Goal: Transaction & Acquisition: Purchase product/service

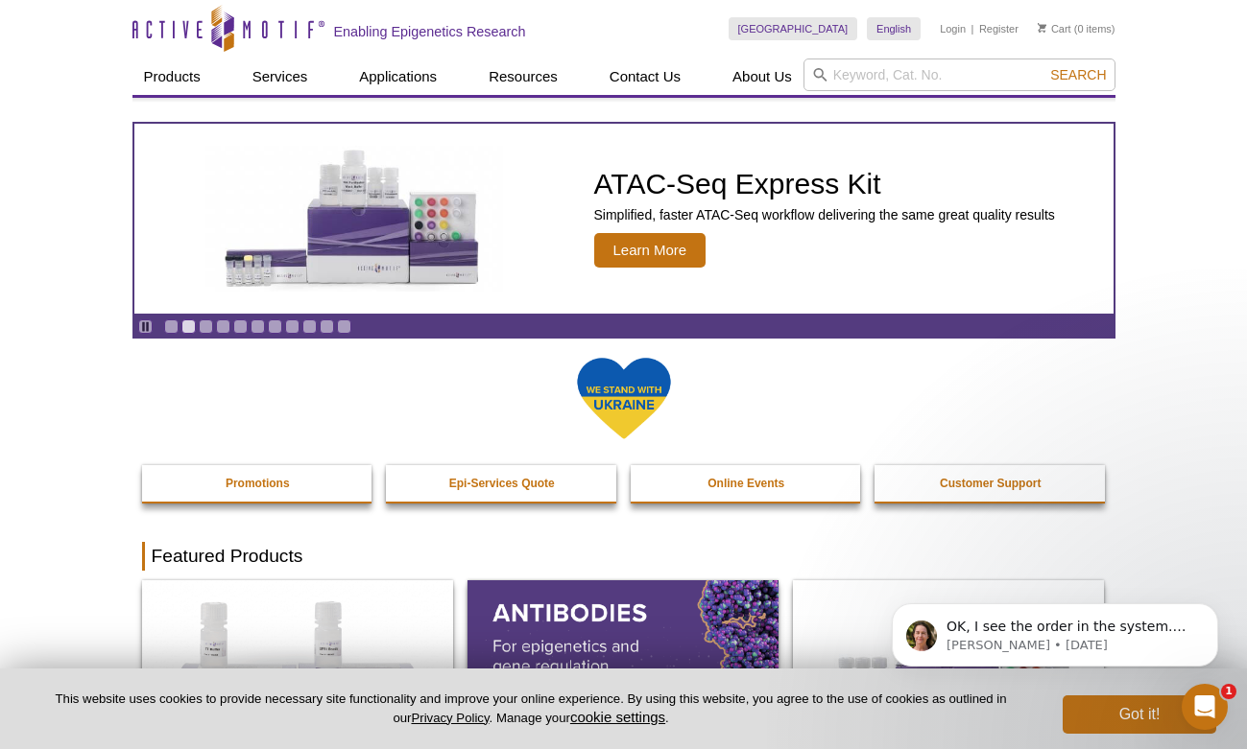
scroll to position [4, 0]
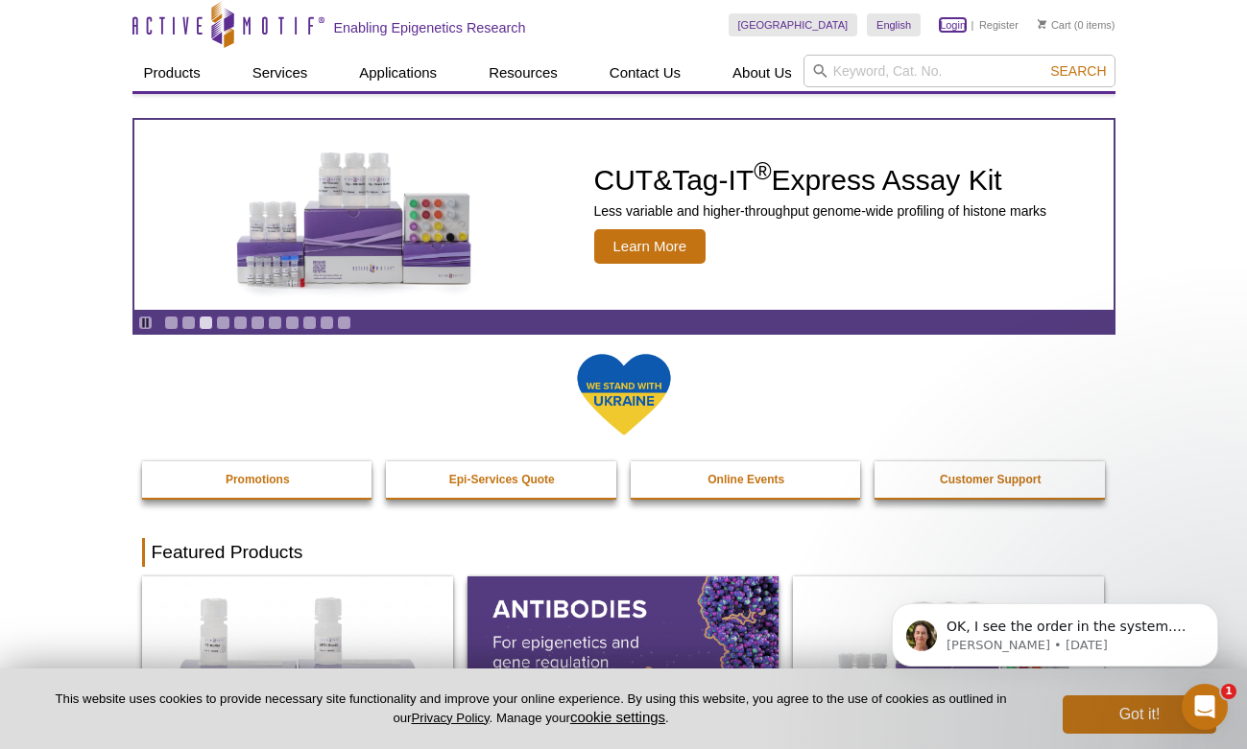
click at [955, 25] on link "Login" at bounding box center [952, 24] width 26 height 13
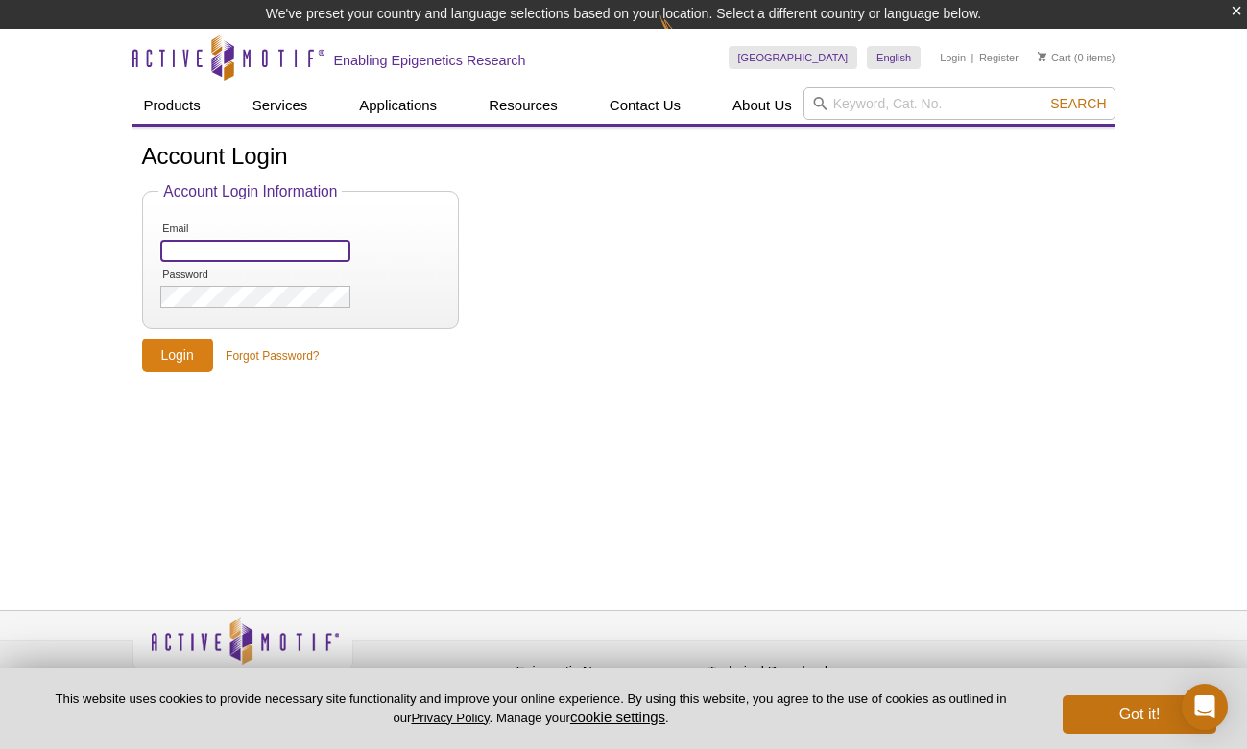
type input "biologybusinessoffice@rochester.edu"
click at [183, 363] on input "Login" at bounding box center [177, 356] width 71 height 34
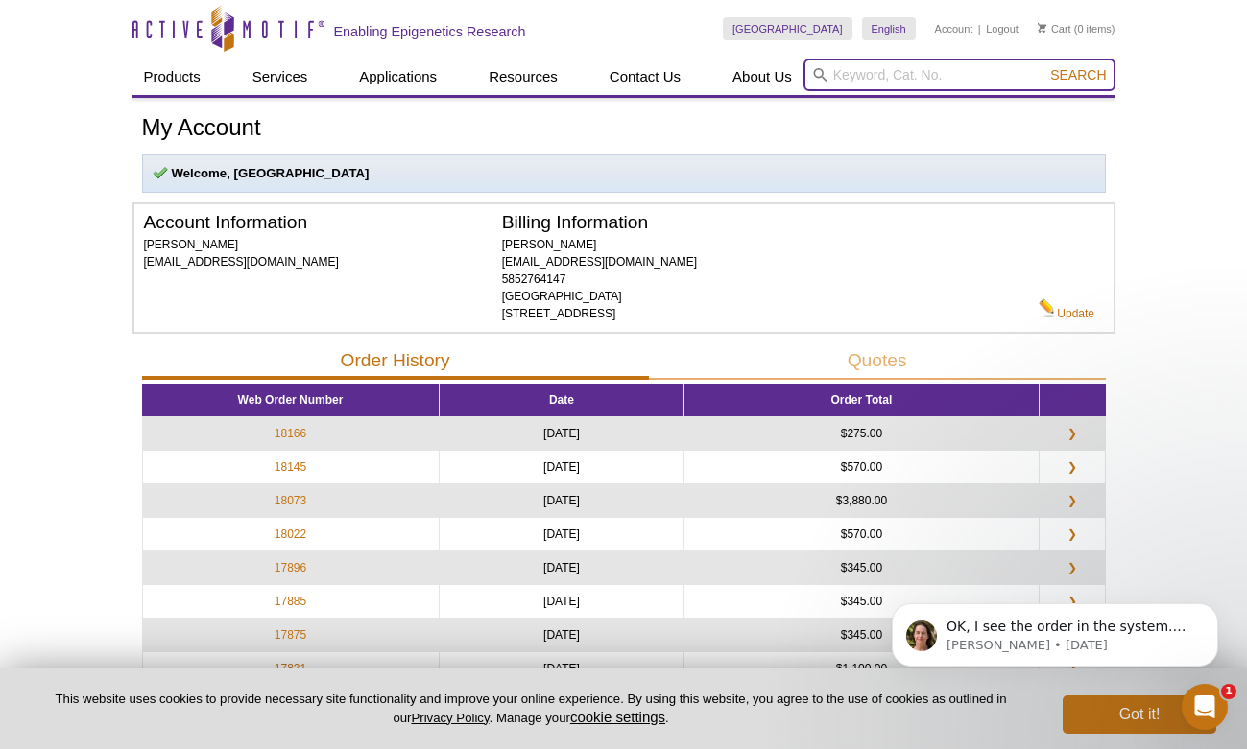
click at [885, 81] on input "search" at bounding box center [959, 75] width 312 height 33
type input "53150"
click at [1044, 66] on button "Search" at bounding box center [1077, 74] width 67 height 17
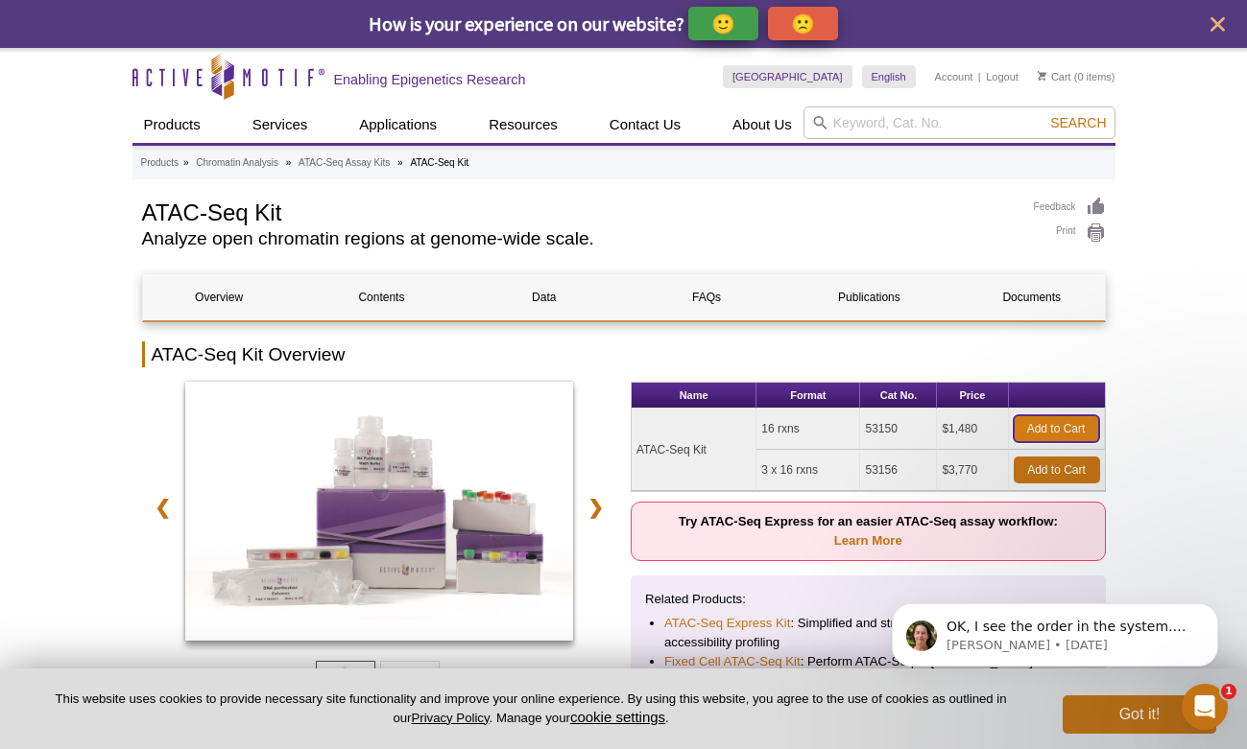
click at [1063, 428] on link "Add to Cart" at bounding box center [1055, 429] width 85 height 27
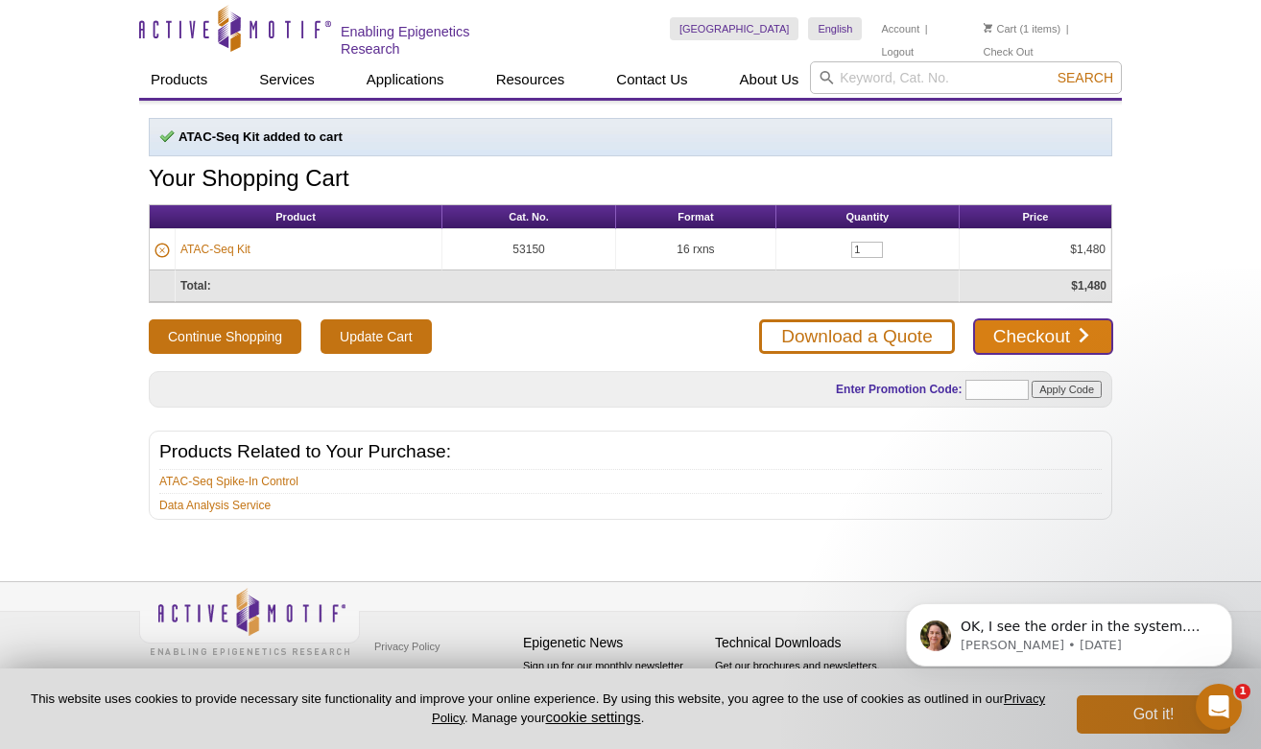
click at [1009, 327] on link "Checkout" at bounding box center [1043, 337] width 138 height 35
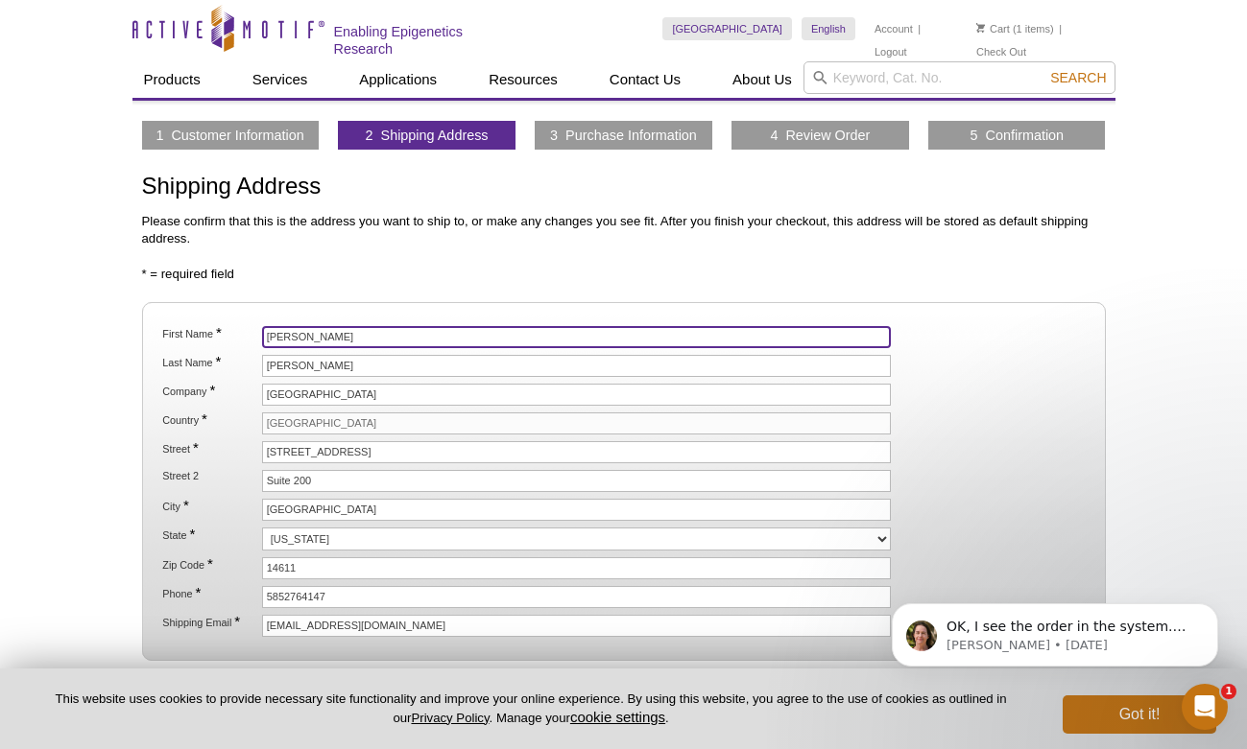
click at [346, 331] on input "Nathan" at bounding box center [577, 337] width 630 height 22
drag, startPoint x: 316, startPoint y: 334, endPoint x: 181, endPoint y: 346, distance: 134.9
click at [197, 342] on li "First Name * Nathan" at bounding box center [622, 337] width 925 height 22
drag, startPoint x: 318, startPoint y: 329, endPoint x: 213, endPoint y: 339, distance: 105.0
click at [213, 339] on li "First Name * Nathan" at bounding box center [622, 337] width 925 height 22
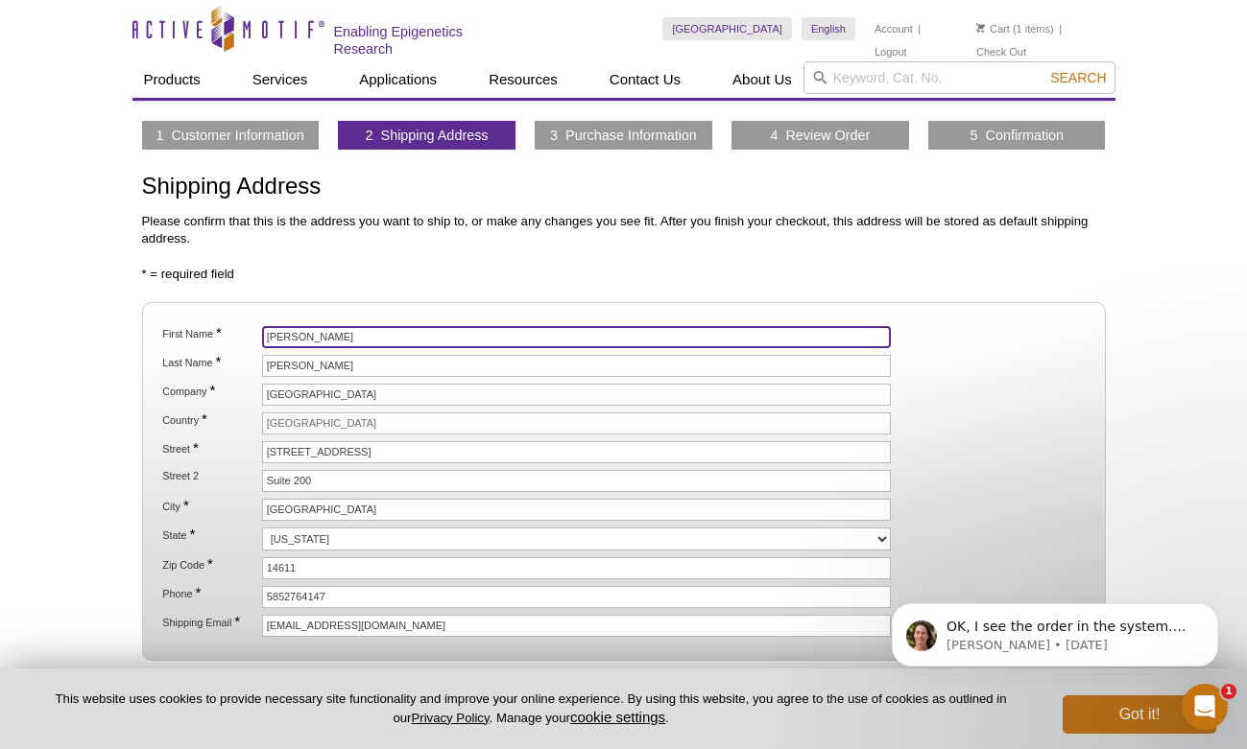
drag, startPoint x: 313, startPoint y: 342, endPoint x: 214, endPoint y: 338, distance: 98.9
click at [214, 338] on li "First Name * Nathan" at bounding box center [622, 337] width 925 height 22
click at [286, 337] on input "Dr. gorbunova/" at bounding box center [577, 337] width 630 height 22
type input "Dr. Gorbunova/"
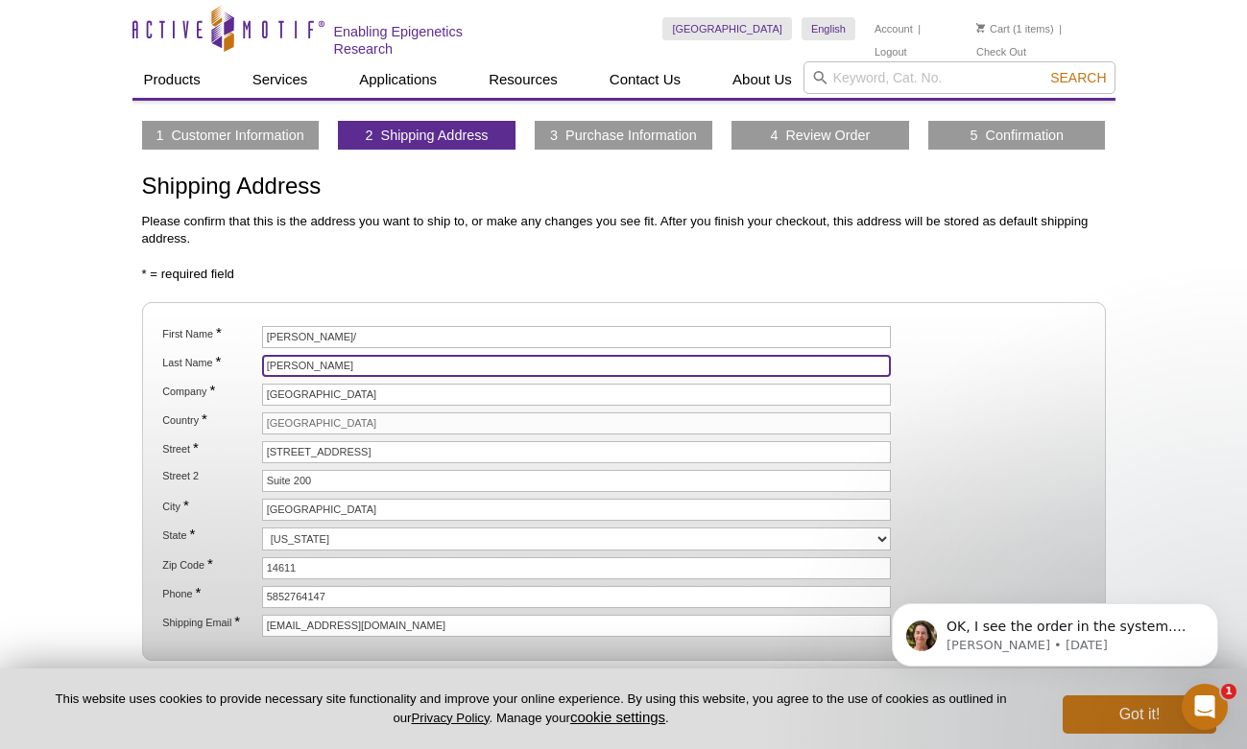
drag, startPoint x: 292, startPoint y: 368, endPoint x: 252, endPoint y: 365, distance: 39.4
click at [252, 365] on li "Last Name * Hodge" at bounding box center [622, 366] width 925 height 22
type input "Ali"
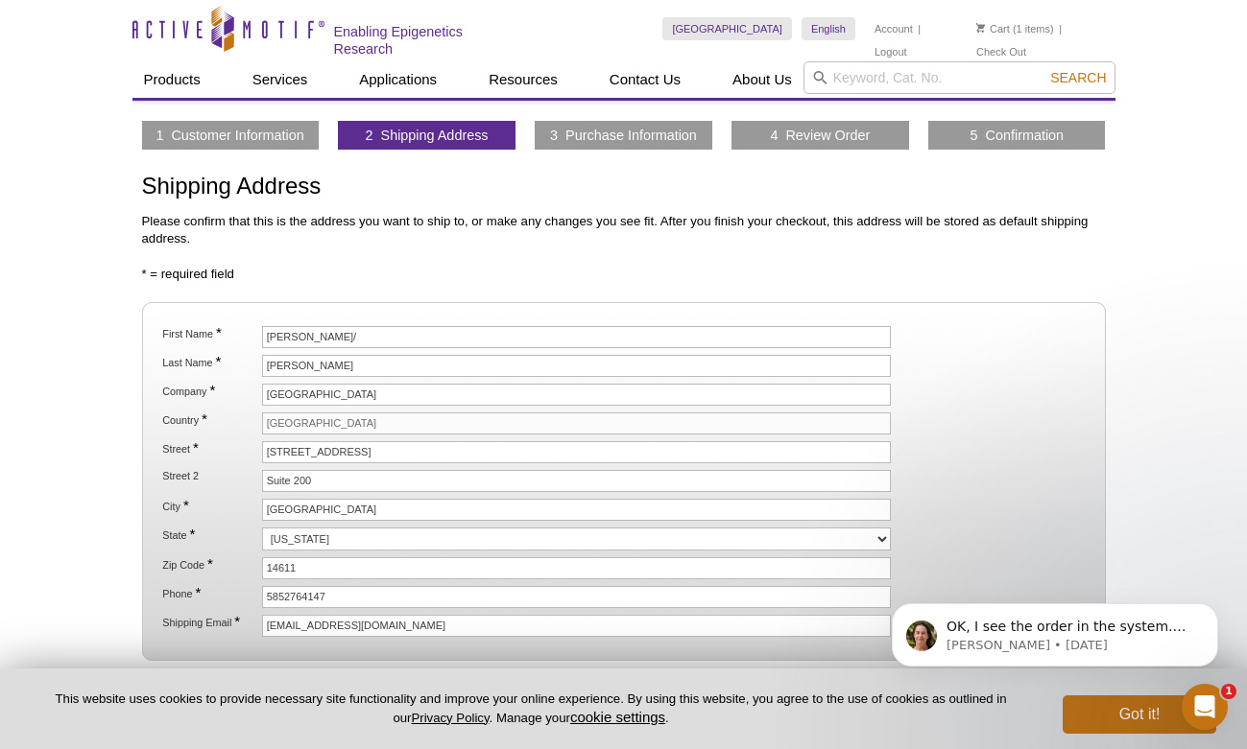
click at [374, 463] on ol "First Name * Dr. Gorbunova/ Last Name * Ali Company * University of Rochester C…" at bounding box center [622, 481] width 929 height 311
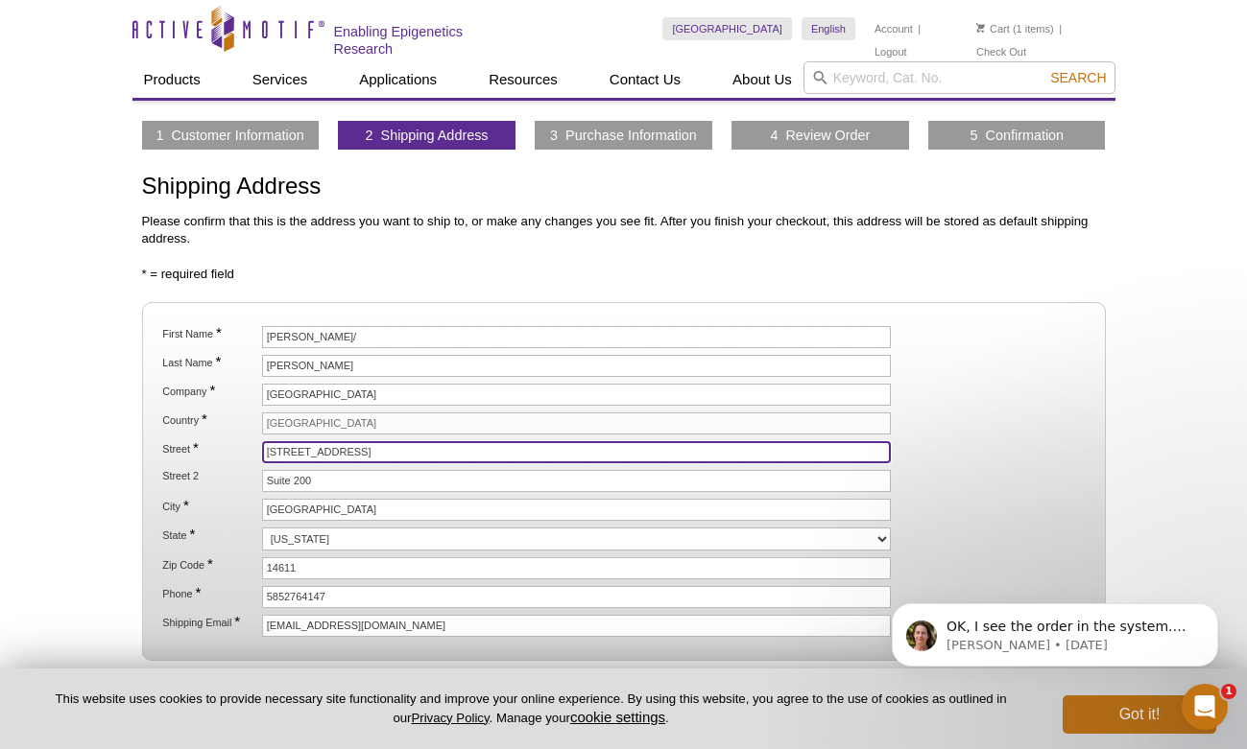
drag, startPoint x: 362, startPoint y: 448, endPoint x: 219, endPoint y: 448, distance: 143.0
click at [219, 448] on li "Street * 910 Genesee St." at bounding box center [622, 452] width 925 height 22
type input "213 Hutchison Hall, River Campus, Biology Dept."
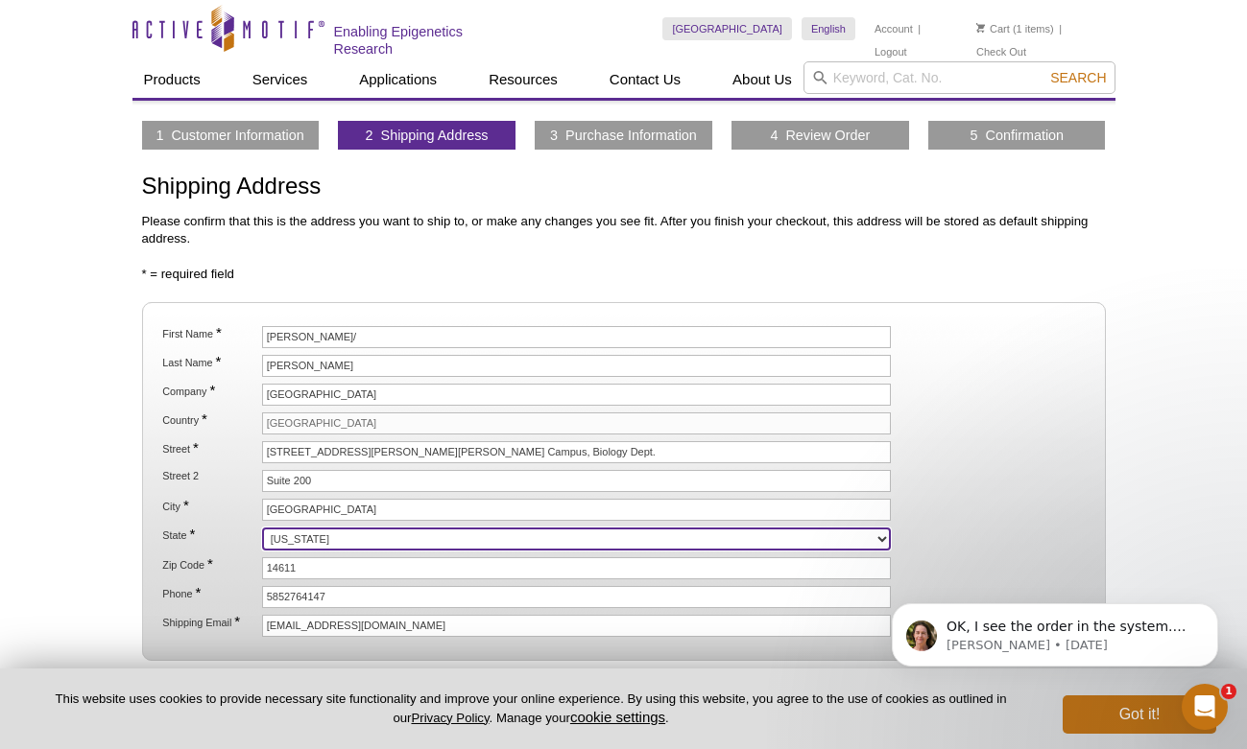
type input "14627"
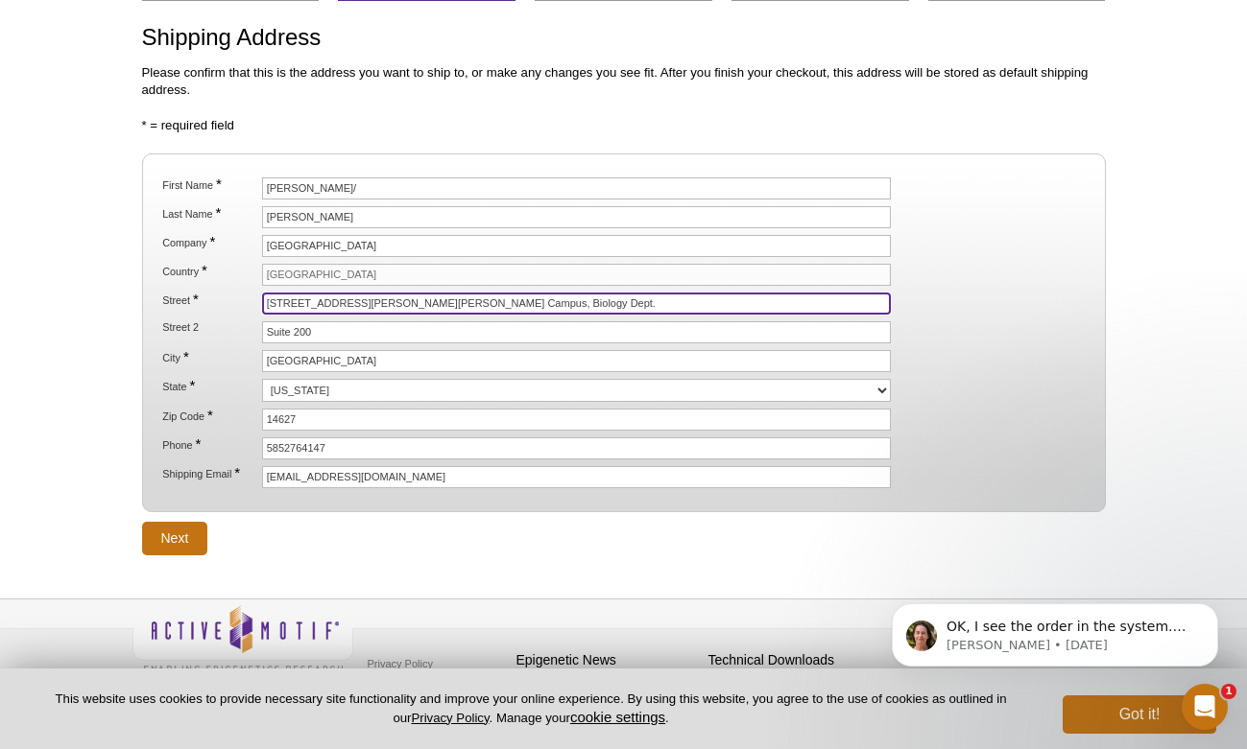
scroll to position [163, 0]
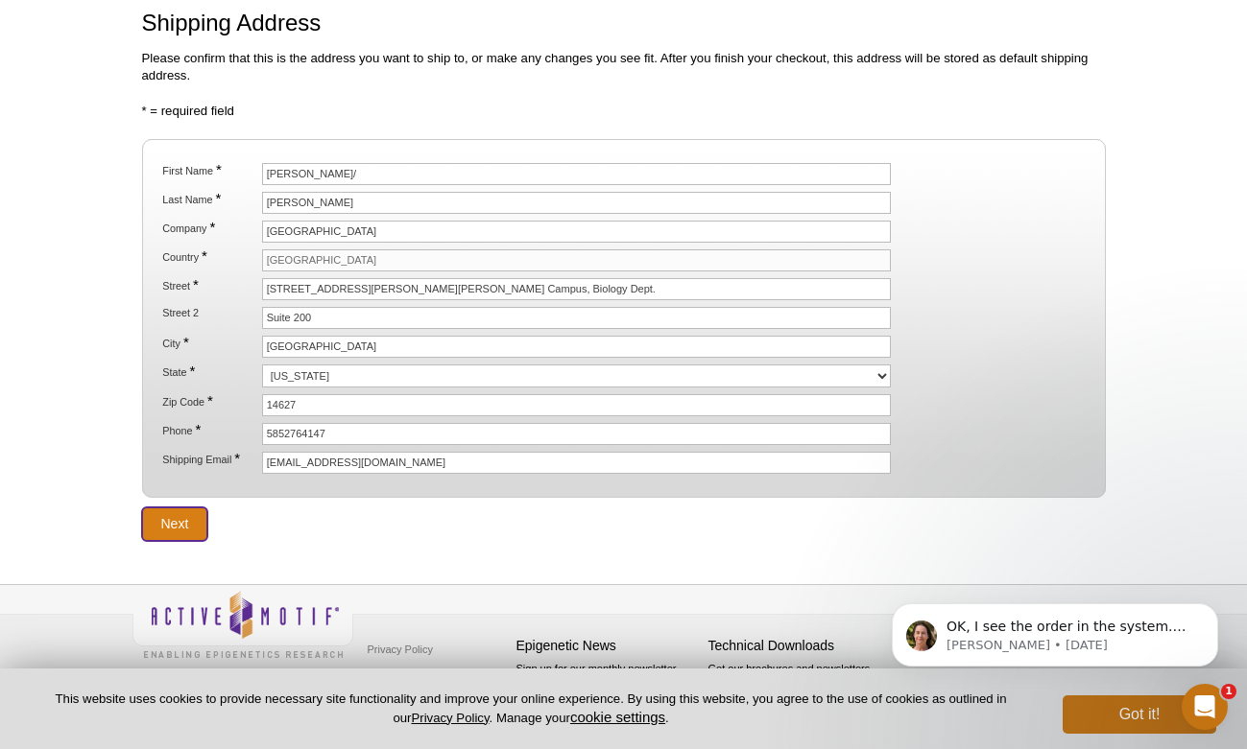
click at [169, 527] on input "Next" at bounding box center [175, 525] width 66 height 34
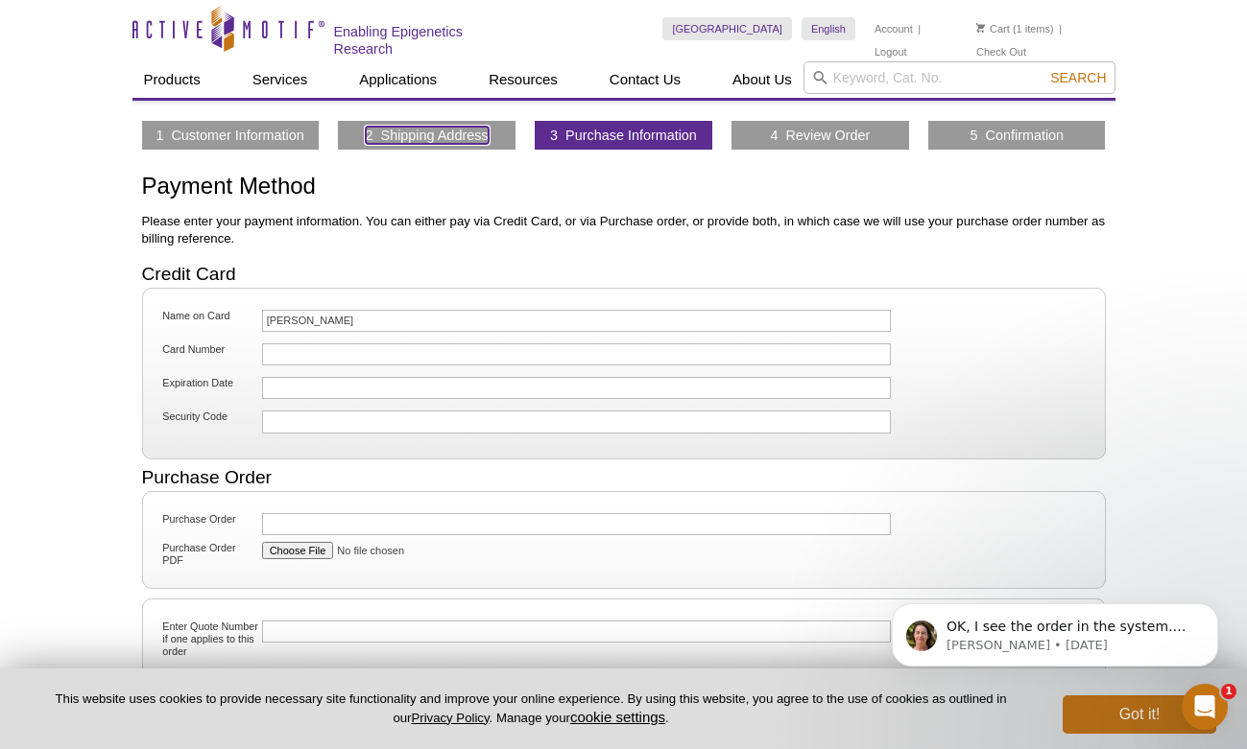
click at [396, 134] on link "2 Shipping Address" at bounding box center [427, 135] width 123 height 17
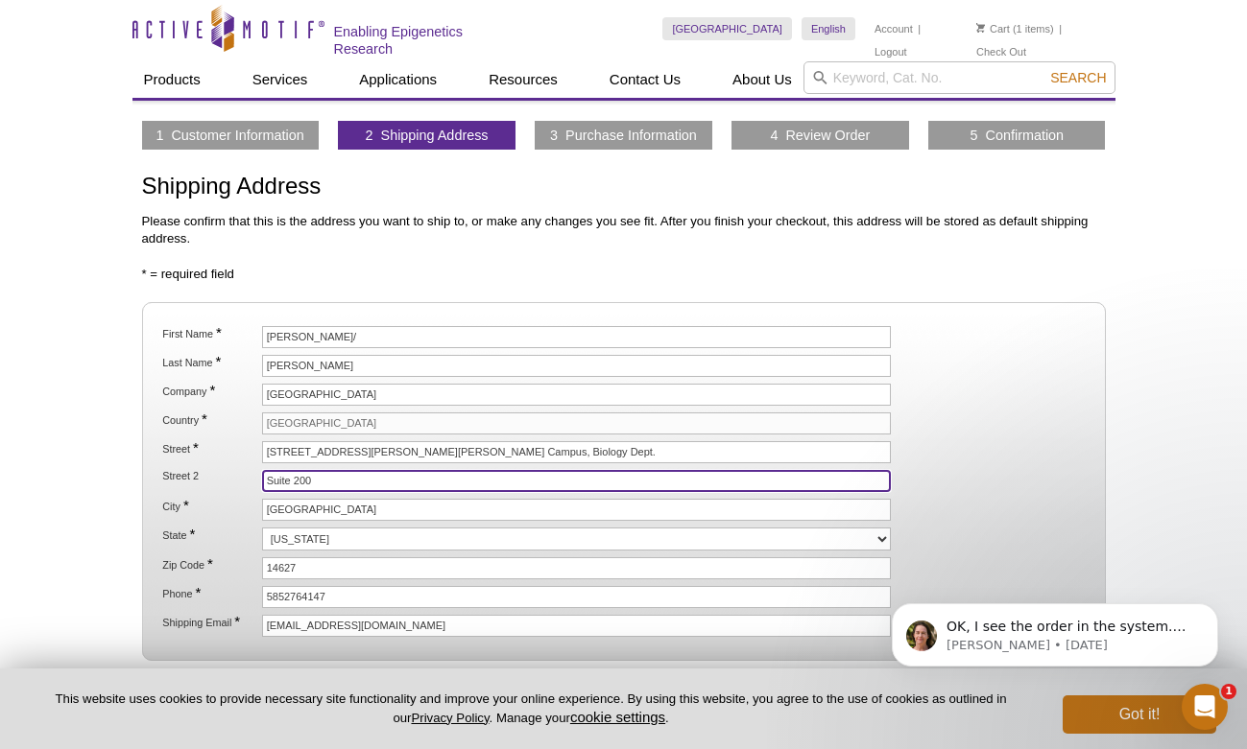
drag, startPoint x: 339, startPoint y: 483, endPoint x: 234, endPoint y: 465, distance: 106.0
click at [232, 482] on li "Street 2 Suite 200" at bounding box center [622, 481] width 925 height 22
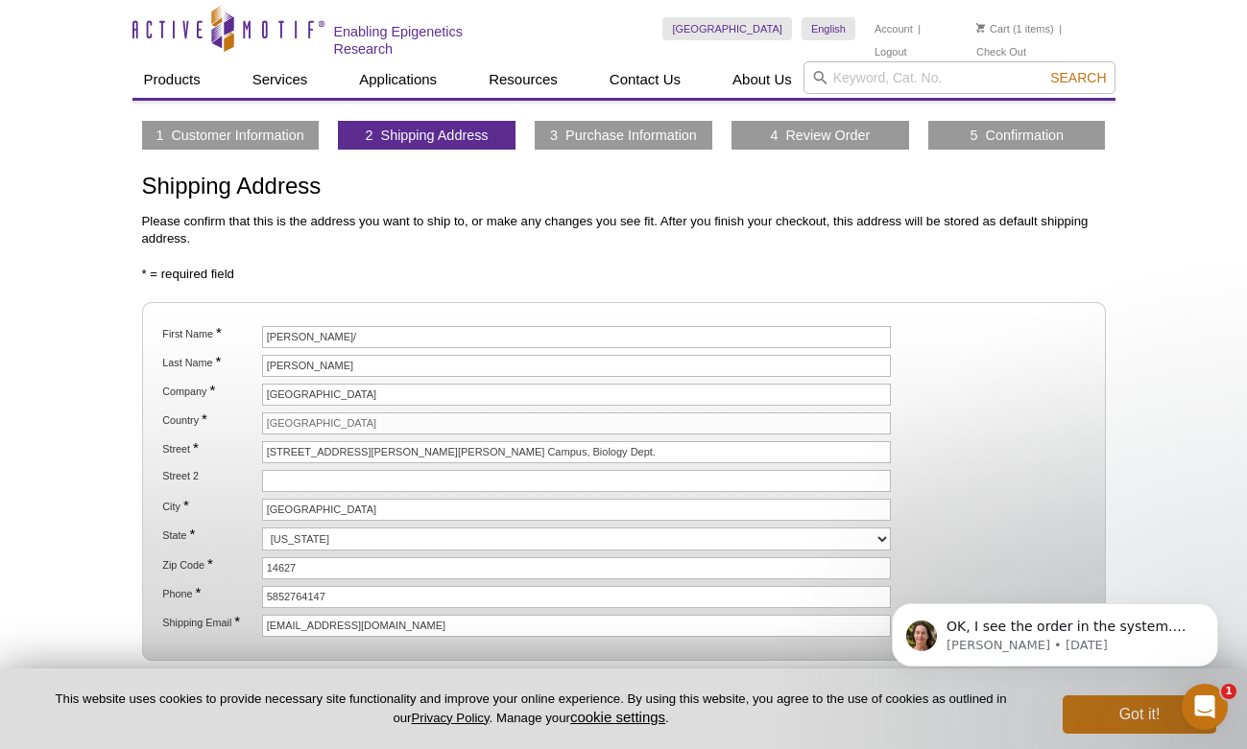
click at [939, 258] on div "1 Customer Information 2 Shipping Address 3 Purchase Information 4 Review Order…" at bounding box center [623, 412] width 983 height 583
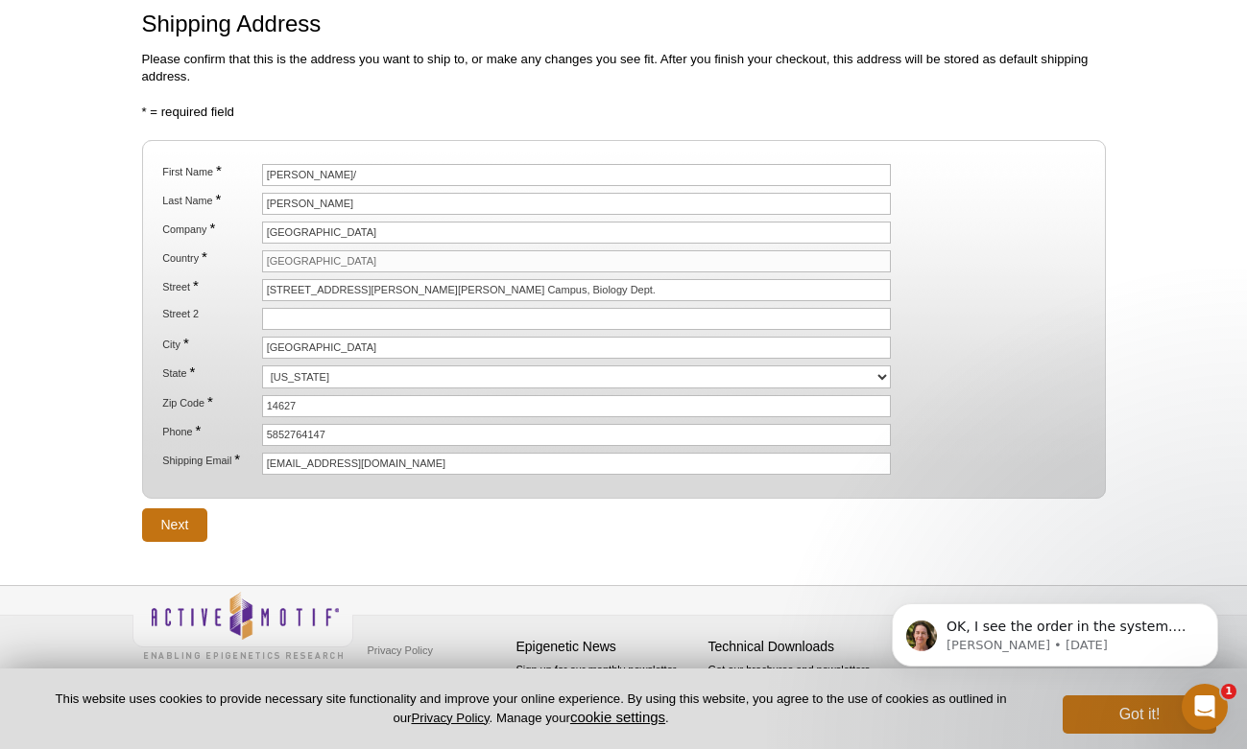
scroll to position [163, 0]
click at [173, 521] on input "Next" at bounding box center [175, 525] width 66 height 34
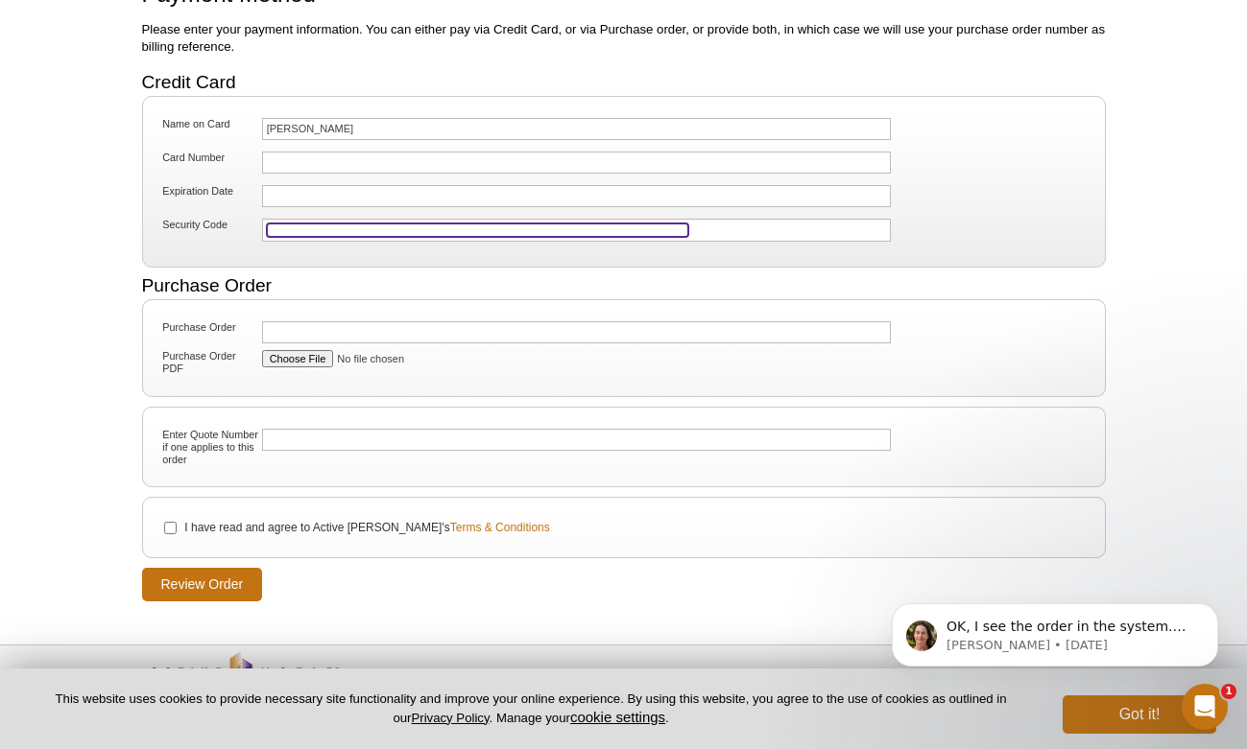
scroll to position [252, 0]
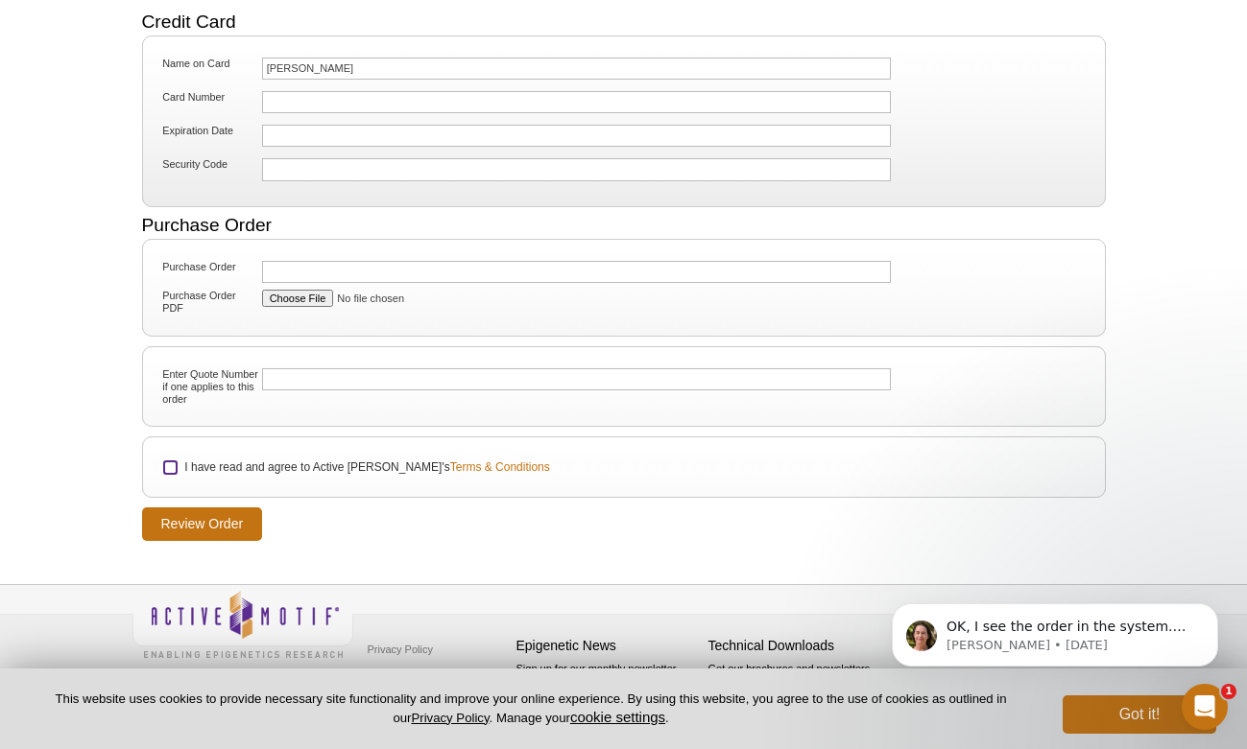
click at [170, 467] on input "I have read and agree to Active [PERSON_NAME]'s Terms & Conditions" at bounding box center [170, 468] width 12 height 12
checkbox input "true"
click at [205, 520] on input "Review Order" at bounding box center [202, 525] width 121 height 34
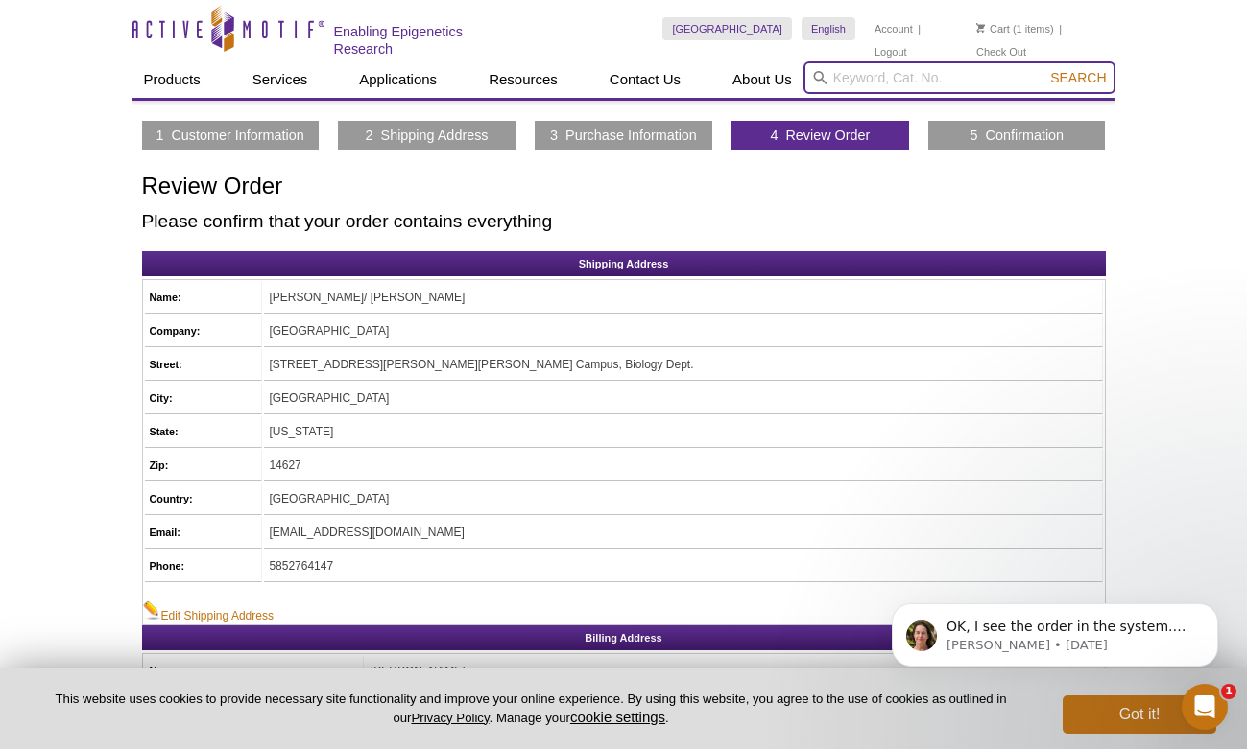
click at [936, 83] on input "search" at bounding box center [959, 77] width 312 height 33
type input "53150"
click at [1044, 69] on button "Search" at bounding box center [1077, 77] width 67 height 17
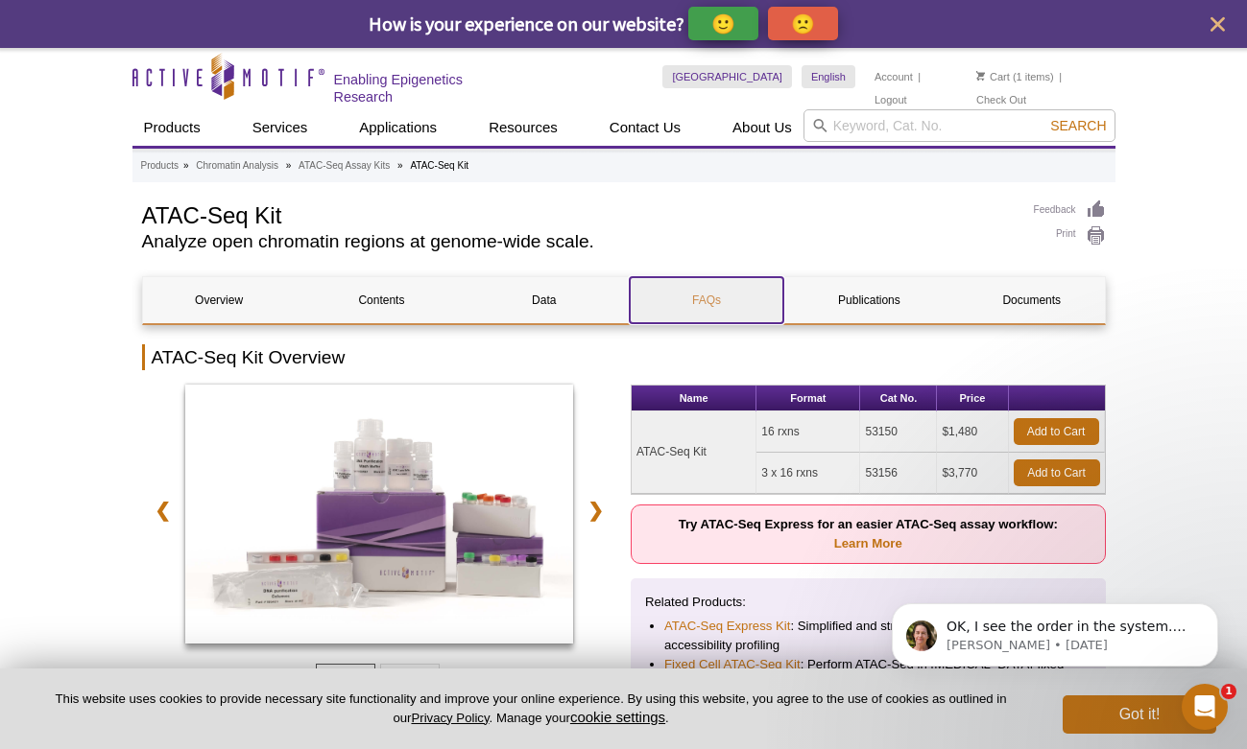
click at [703, 302] on link "FAQs" at bounding box center [706, 300] width 153 height 46
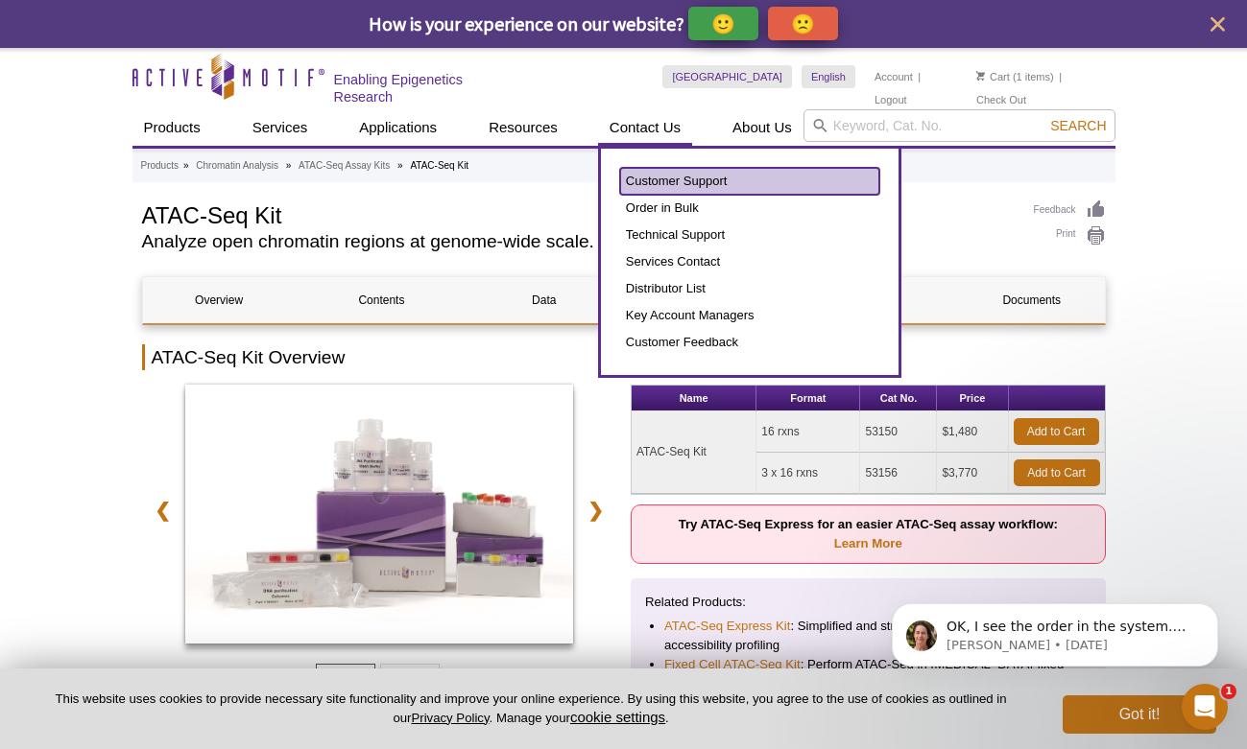
click at [653, 176] on link "Customer Support" at bounding box center [749, 181] width 259 height 27
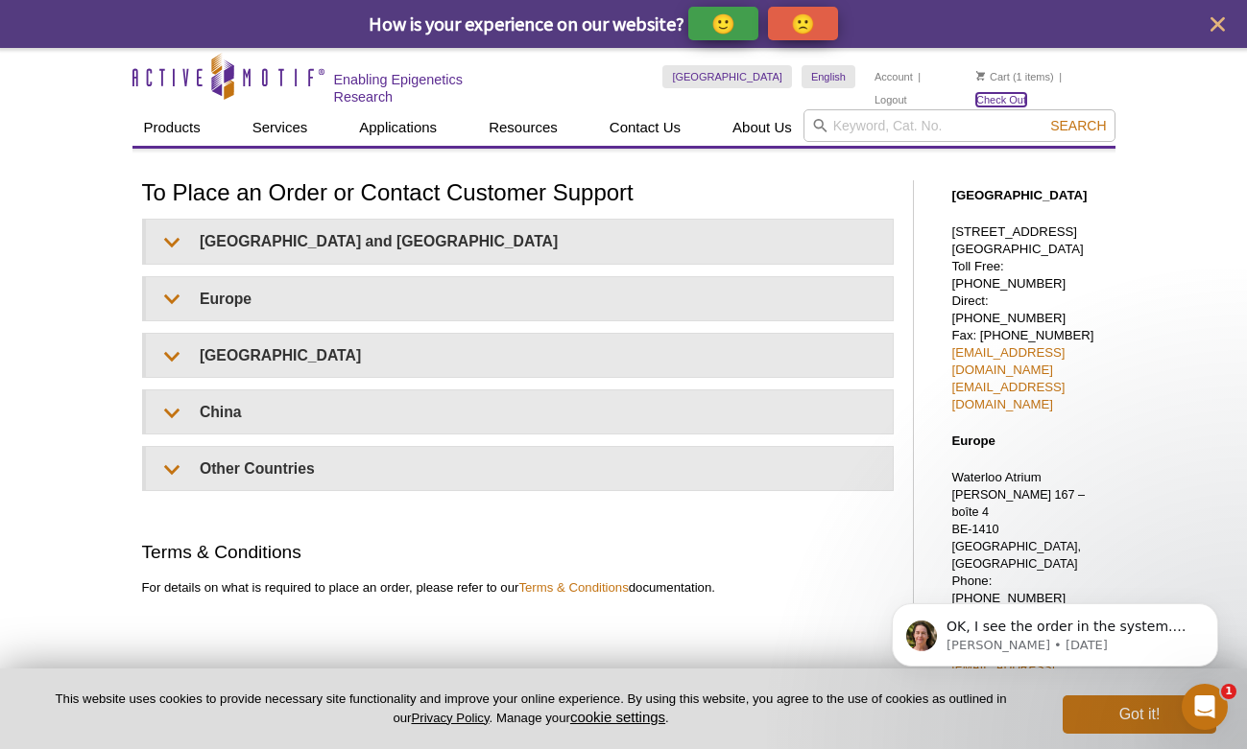
click at [1026, 93] on link "Check Out" at bounding box center [1001, 99] width 50 height 13
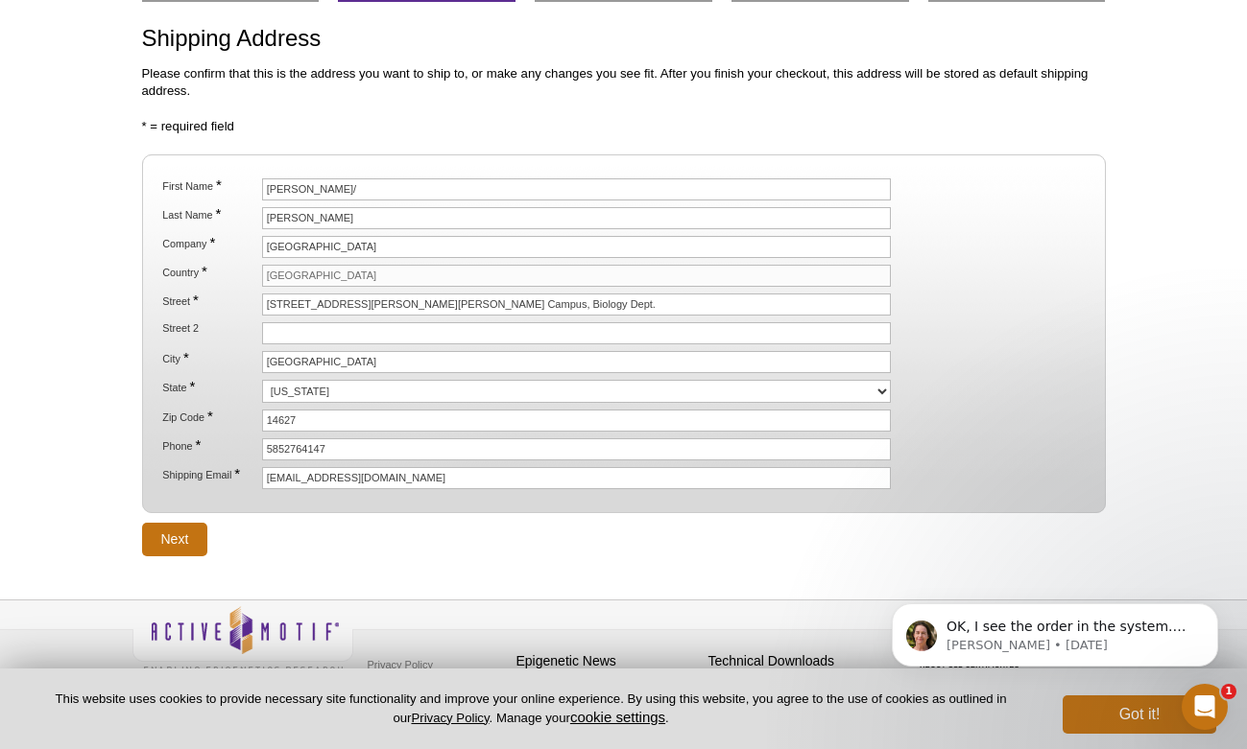
scroll to position [163, 0]
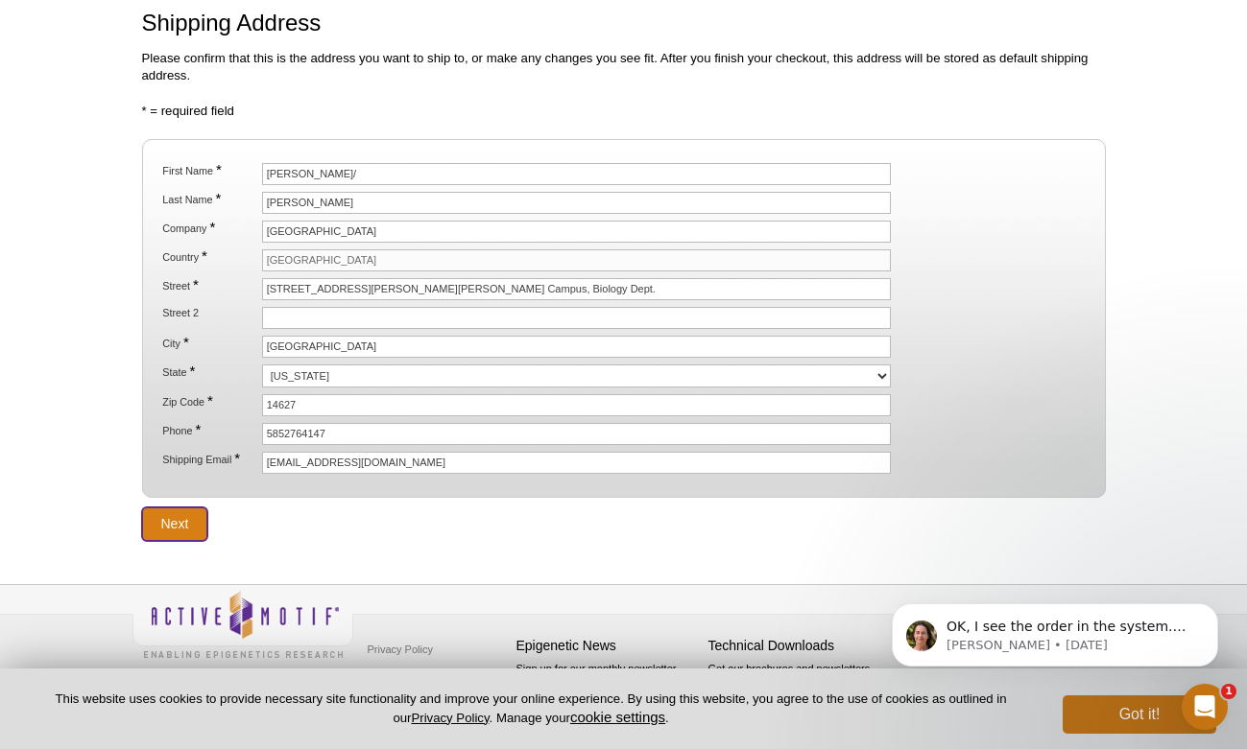
click at [190, 519] on input "Next" at bounding box center [175, 525] width 66 height 34
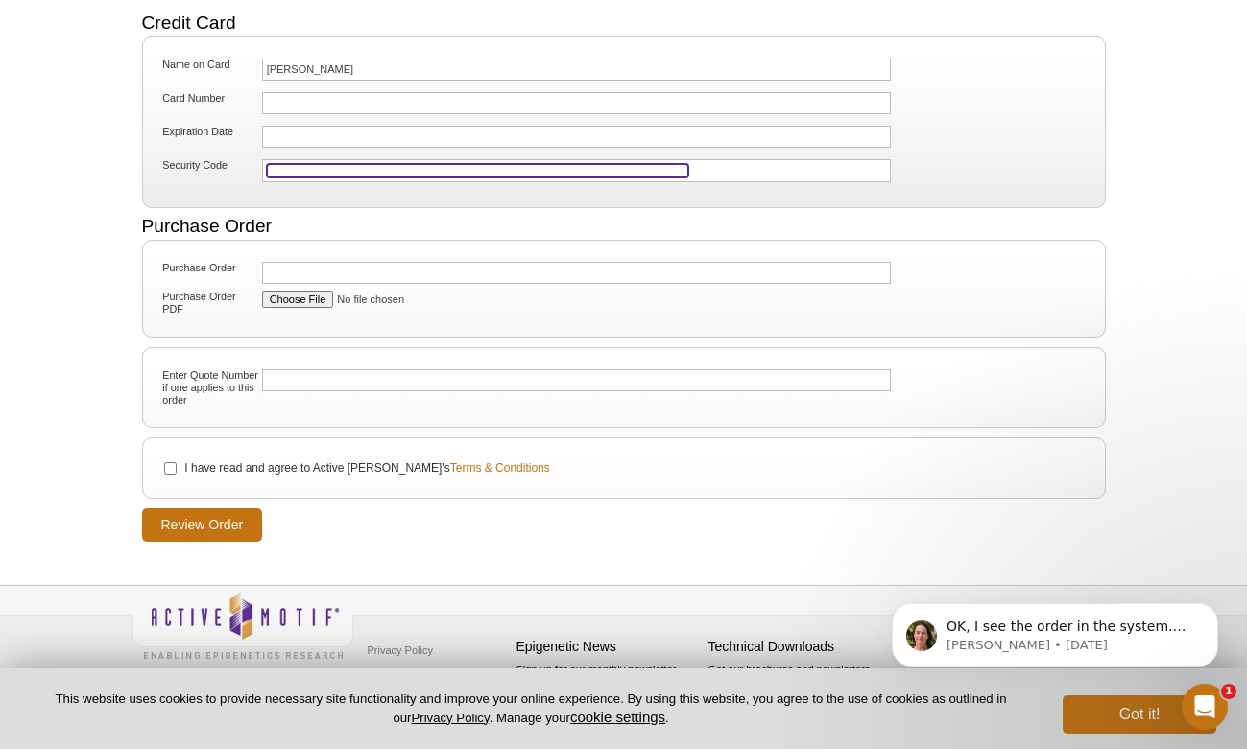
scroll to position [252, 0]
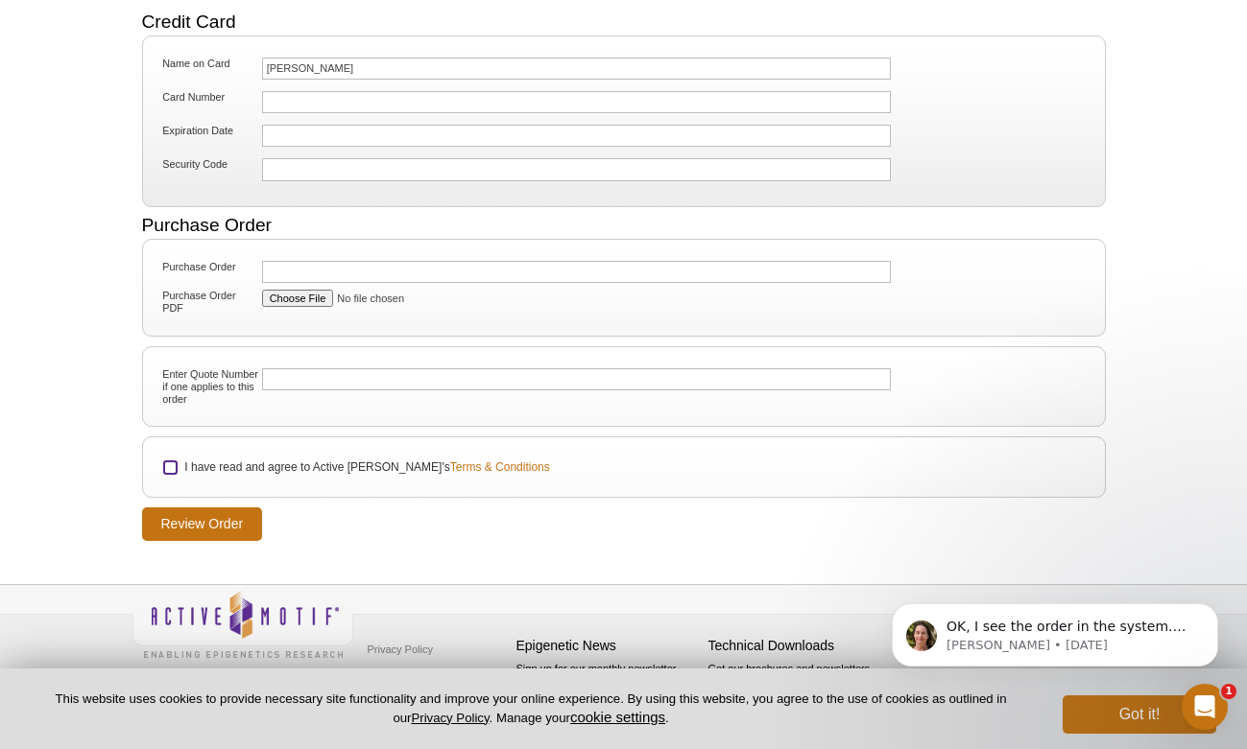
click at [168, 471] on input "I have read and agree to Active Motif's Terms & Conditions" at bounding box center [170, 468] width 12 height 12
checkbox input "true"
click at [211, 523] on input "Review Order" at bounding box center [202, 525] width 121 height 34
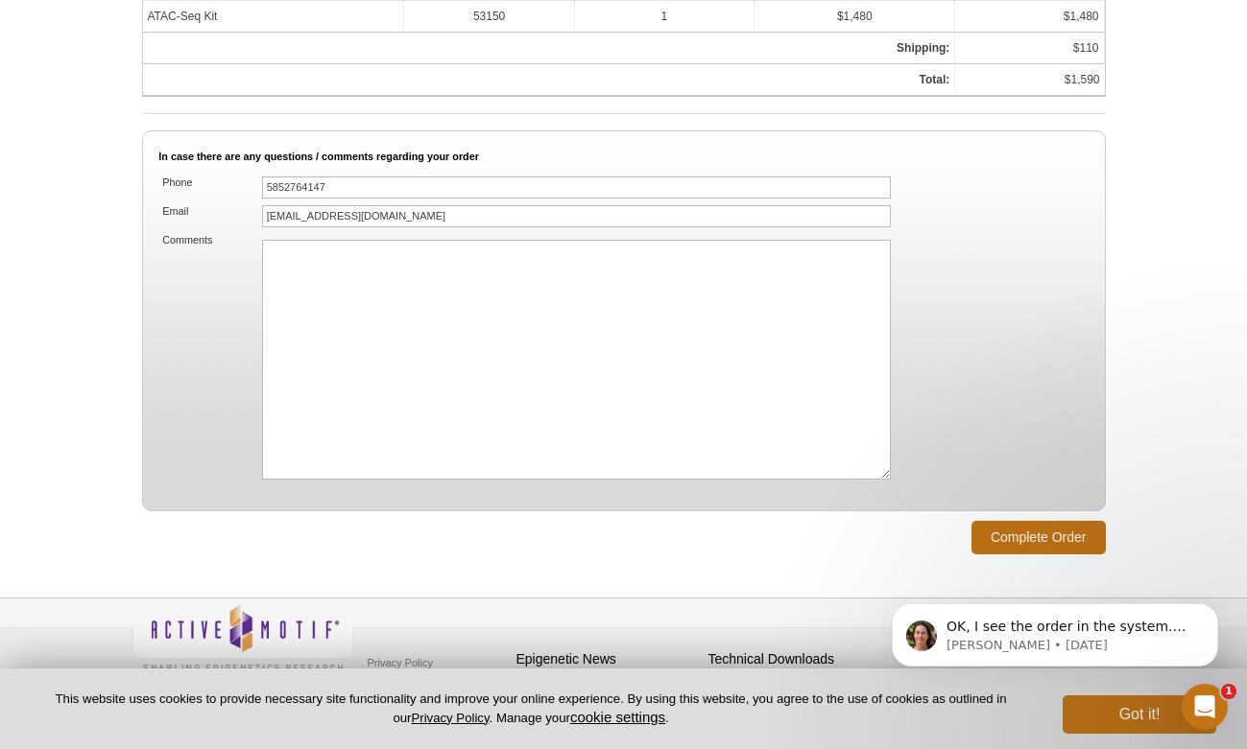
scroll to position [1281, 0]
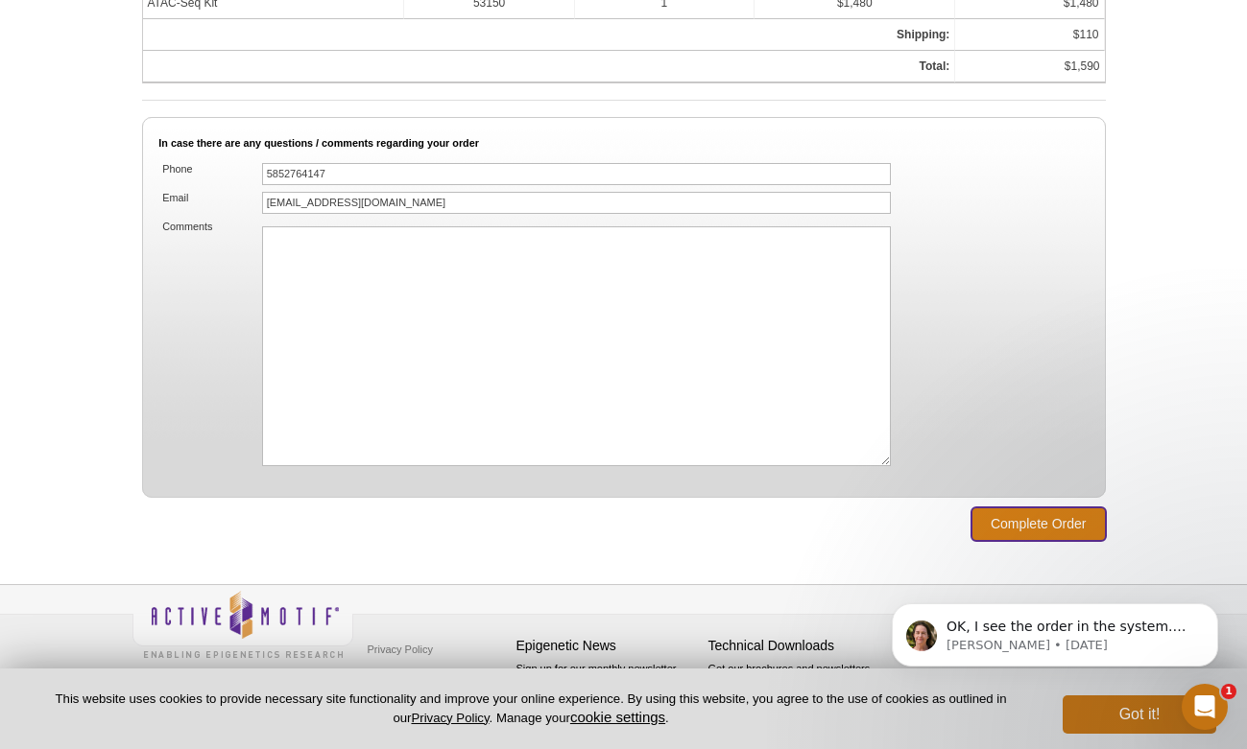
click at [1038, 524] on input "Complete Order" at bounding box center [1038, 525] width 134 height 34
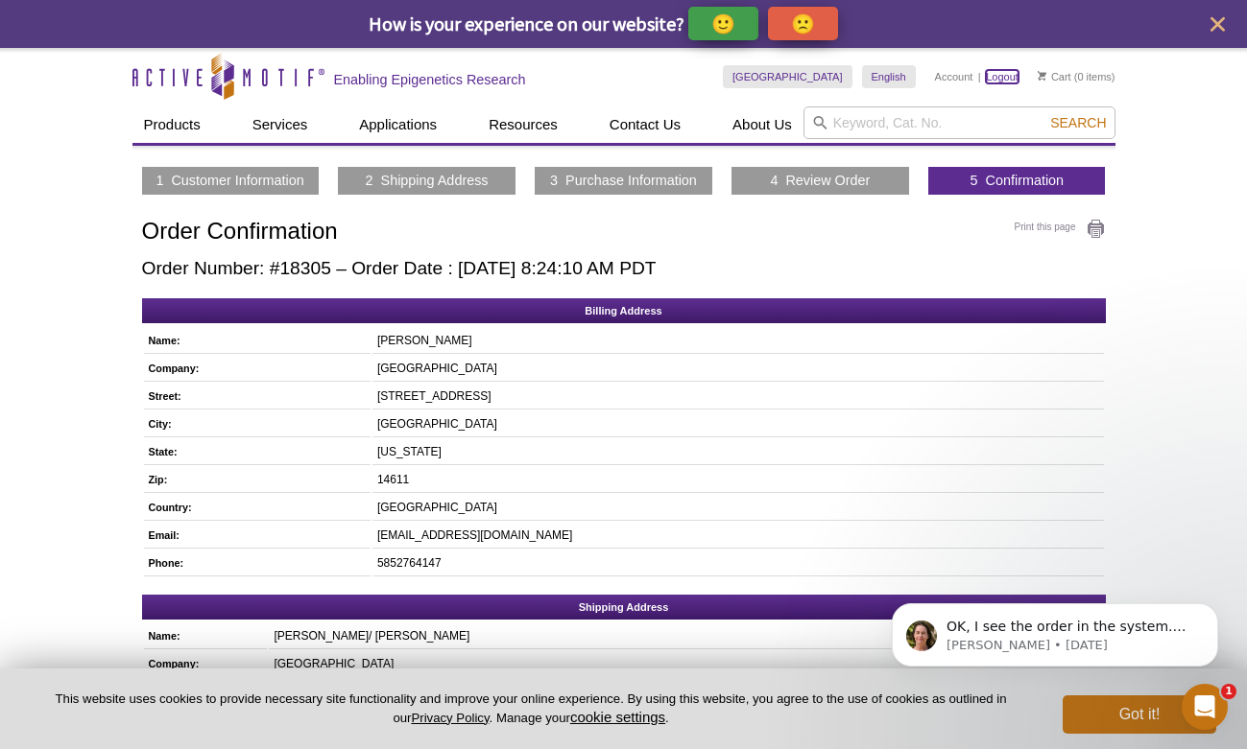
click at [1002, 79] on link "Logout" at bounding box center [1002, 76] width 33 height 13
